Goal: Task Accomplishment & Management: Manage account settings

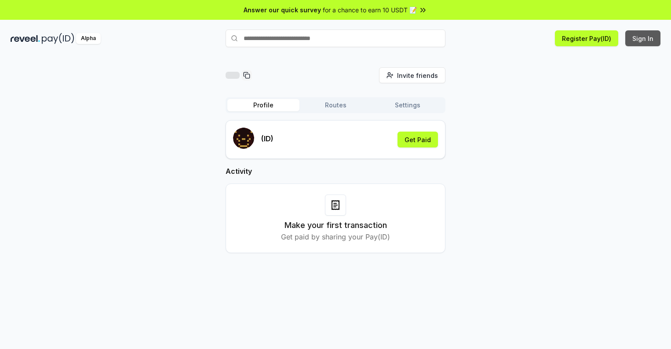
click at [643, 38] on button "Sign In" at bounding box center [642, 38] width 35 height 16
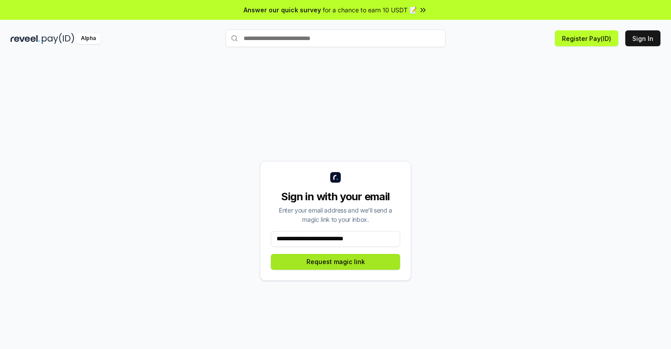
type input "**********"
click at [335, 261] on button "Request magic link" at bounding box center [335, 262] width 129 height 16
